Goal: Task Accomplishment & Management: Complete application form

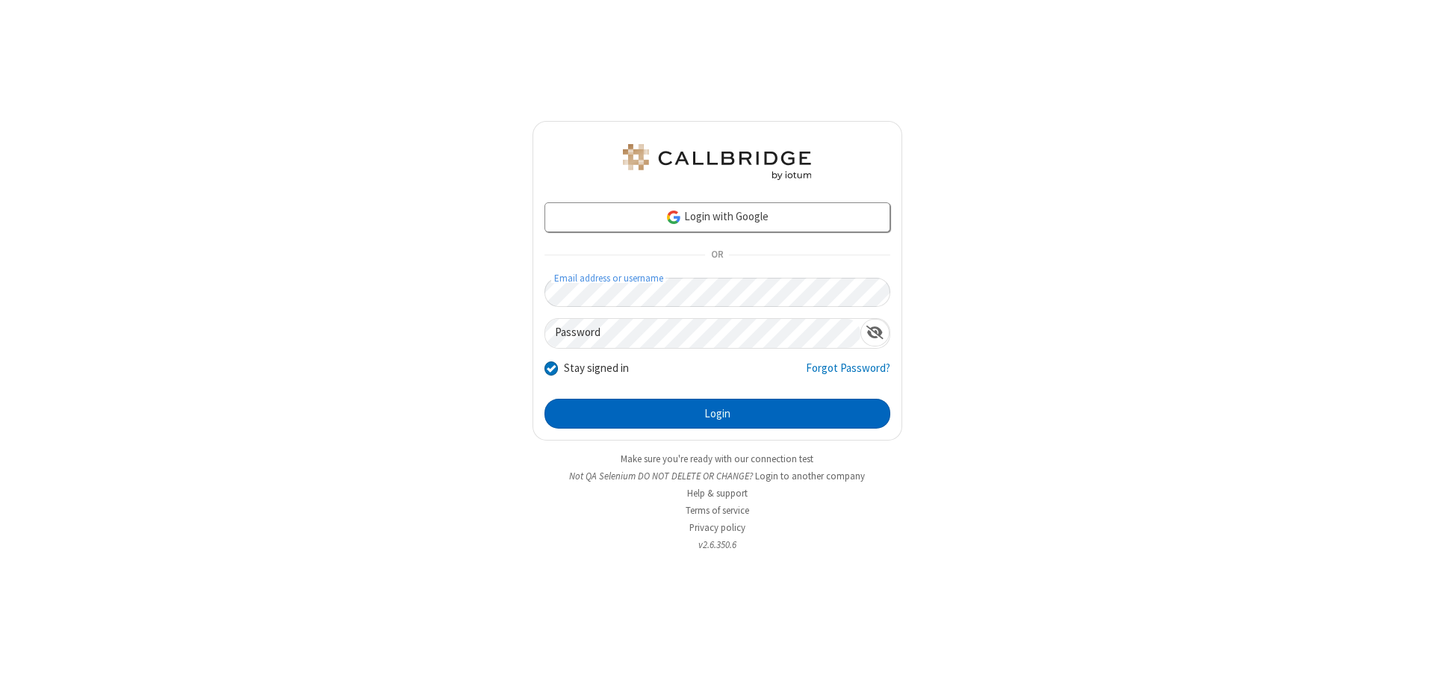
click at [717, 414] on button "Login" at bounding box center [718, 414] width 346 height 30
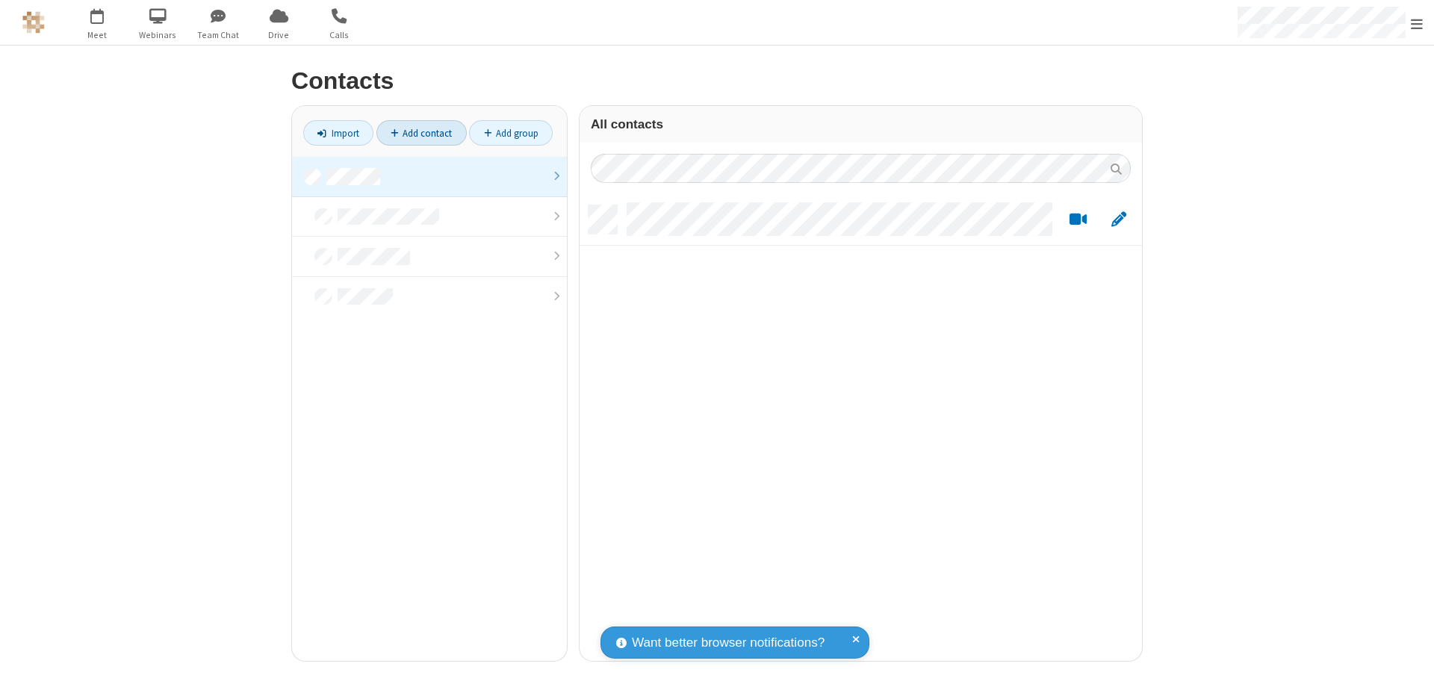
click at [430, 176] on link at bounding box center [429, 177] width 275 height 40
click at [421, 133] on link "Add contact" at bounding box center [422, 132] width 90 height 25
